Goal: Task Accomplishment & Management: Manage account settings

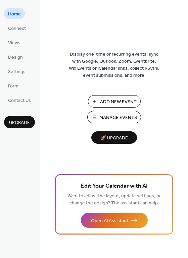
click at [117, 103] on span "Add New Event" at bounding box center [118, 102] width 37 height 7
click at [106, 116] on span "Manage Events" at bounding box center [118, 117] width 38 height 7
click at [24, 72] on span "Settings" at bounding box center [16, 71] width 17 height 7
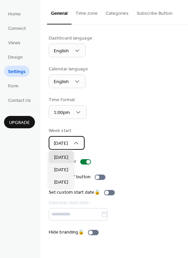
click at [74, 139] on div "Sunday" at bounding box center [67, 143] width 36 height 14
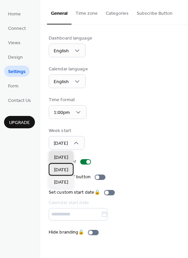
click at [64, 171] on span "Monday" at bounding box center [61, 170] width 14 height 7
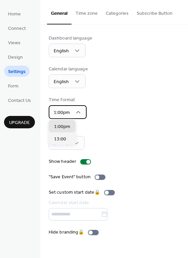
click at [75, 112] on icon at bounding box center [78, 112] width 7 height 7
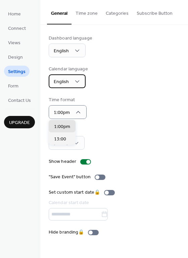
click at [71, 86] on div "English" at bounding box center [67, 82] width 37 height 14
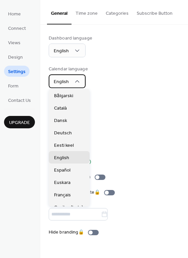
click at [75, 83] on icon at bounding box center [77, 81] width 7 height 7
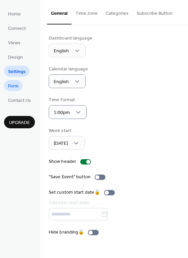
click at [18, 86] on link "Form" at bounding box center [13, 85] width 18 height 11
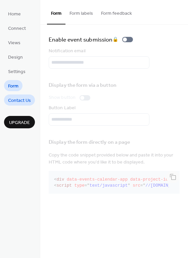
click at [21, 99] on span "Contact Us" at bounding box center [19, 100] width 23 height 7
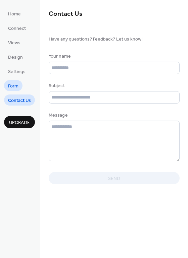
click at [17, 84] on span "Form" at bounding box center [13, 86] width 10 height 7
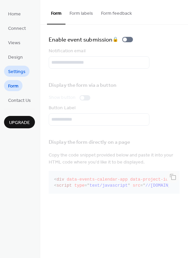
click at [17, 70] on span "Settings" at bounding box center [16, 71] width 17 height 7
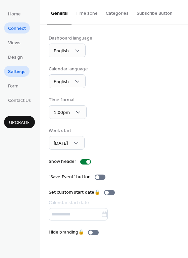
click at [19, 30] on span "Connect" at bounding box center [17, 28] width 18 height 7
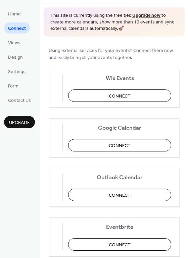
scroll to position [23, 0]
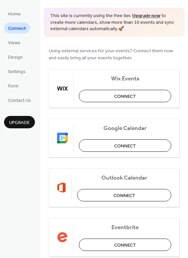
click at [140, 18] on span "This site is currently using the free tier. Upgrade now to create more calendar…" at bounding box center [114, 23] width 128 height 20
click at [145, 12] on link "Upgrade now" at bounding box center [146, 15] width 28 height 9
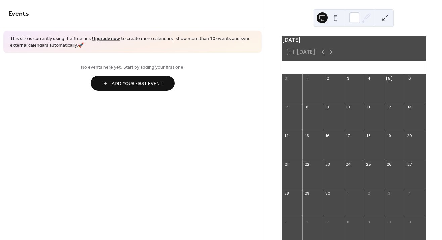
click at [142, 86] on span "Add Your First Event" at bounding box center [137, 83] width 51 height 7
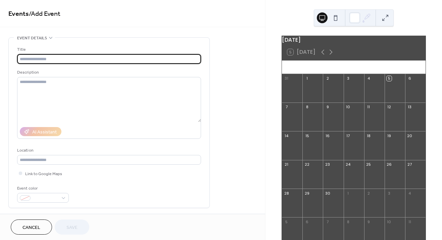
scroll to position [2, 0]
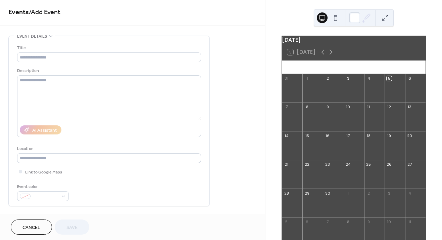
click at [48, 36] on div "•••" at bounding box center [109, 36] width 201 height 1
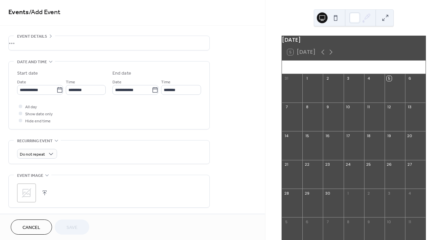
click at [48, 36] on div "•••" at bounding box center [109, 43] width 201 height 14
